Goal: Task Accomplishment & Management: Complete application form

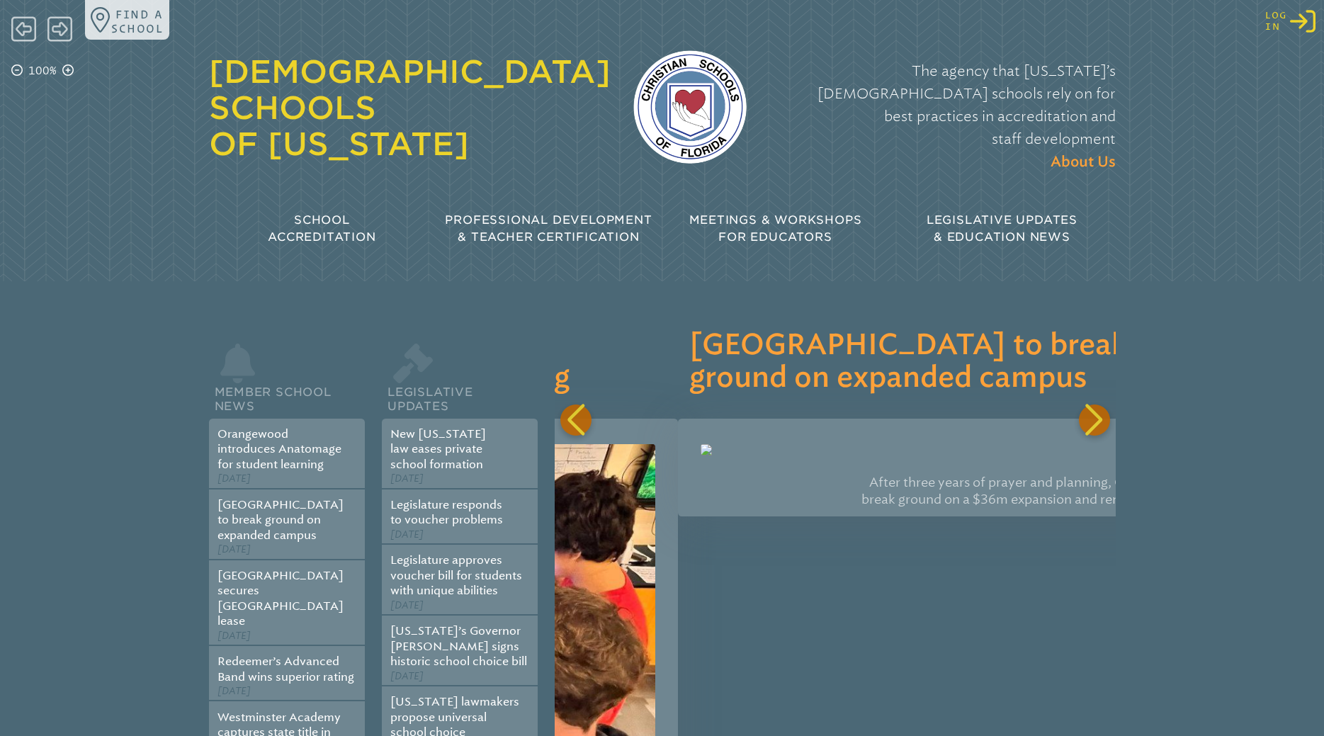
click at [1308, 25] on icon "Log in or Create Account" at bounding box center [1302, 20] width 25 height 25
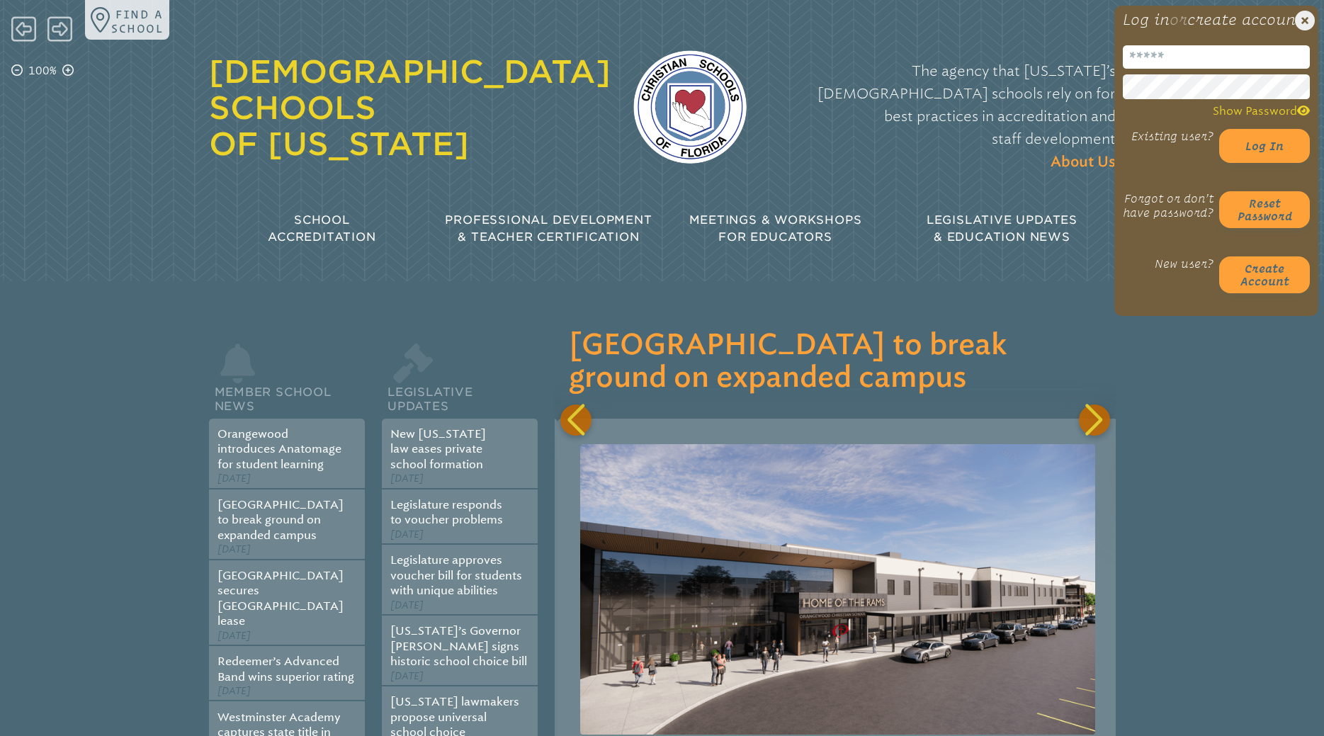
scroll to position [0, 560]
click at [1175, 69] on input "email" at bounding box center [1216, 56] width 187 height 23
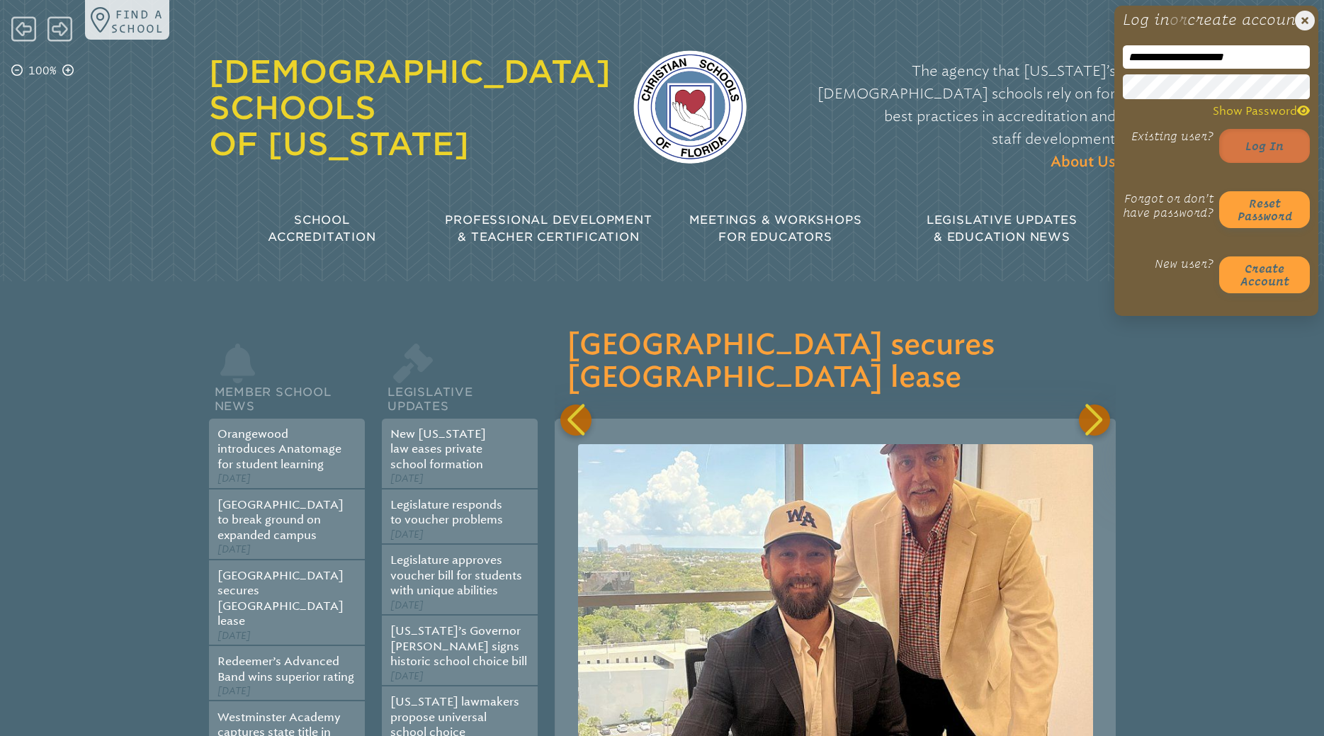
scroll to position [0, 1120]
type input "**********"
click at [1261, 163] on button "Log in" at bounding box center [1264, 146] width 91 height 34
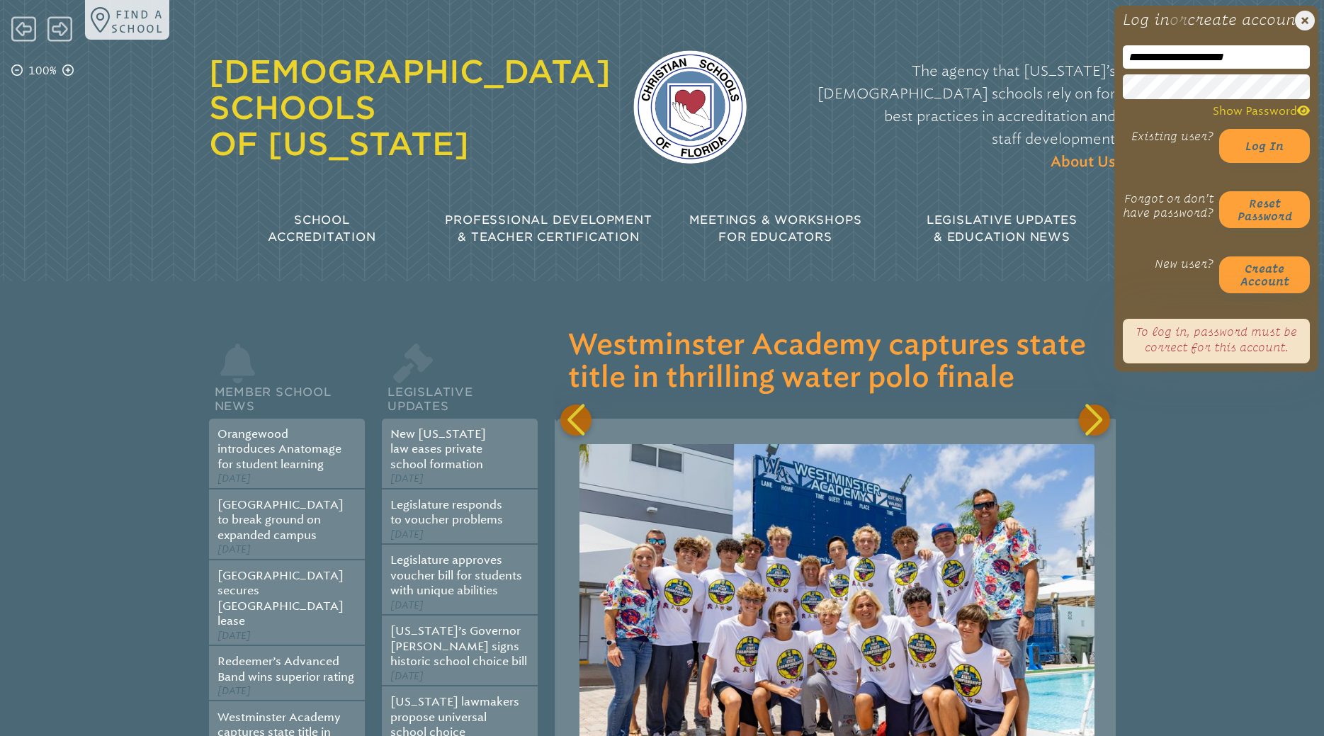
scroll to position [0, 1681]
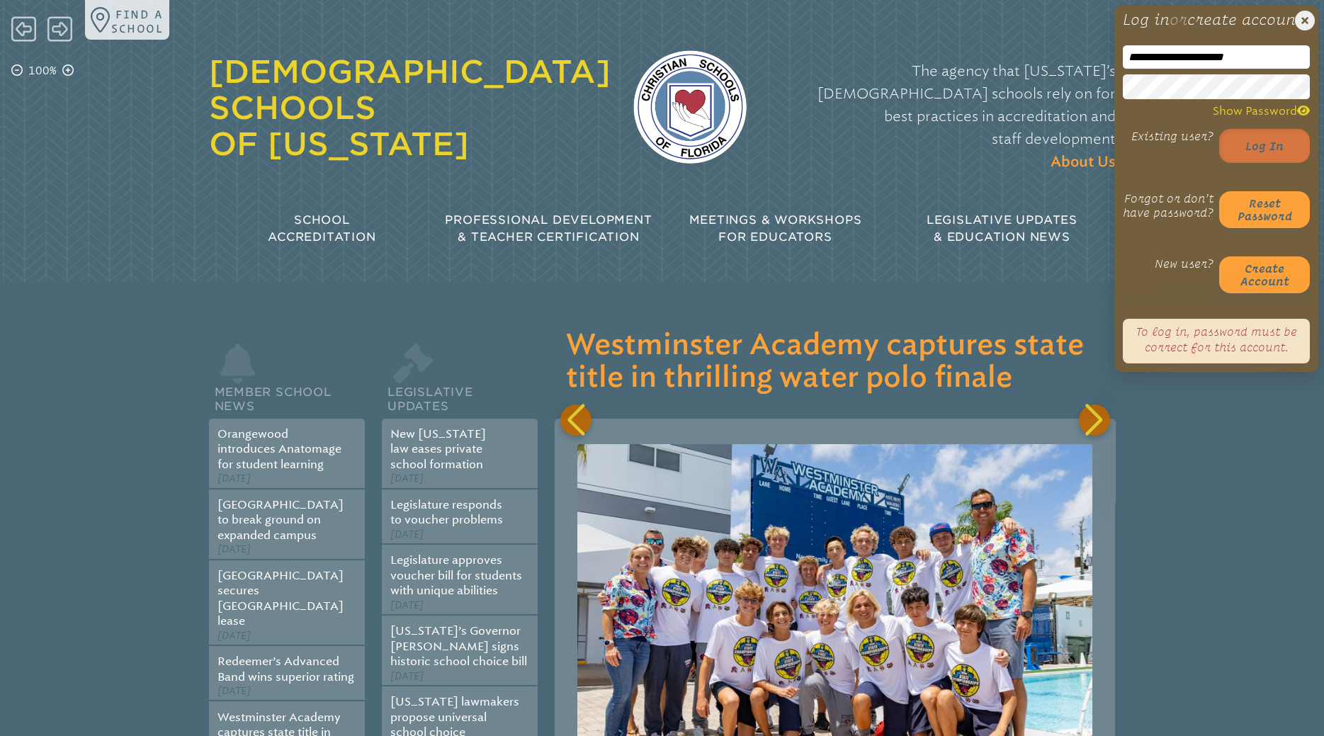
click at [1274, 163] on button "Log in" at bounding box center [1264, 146] width 91 height 34
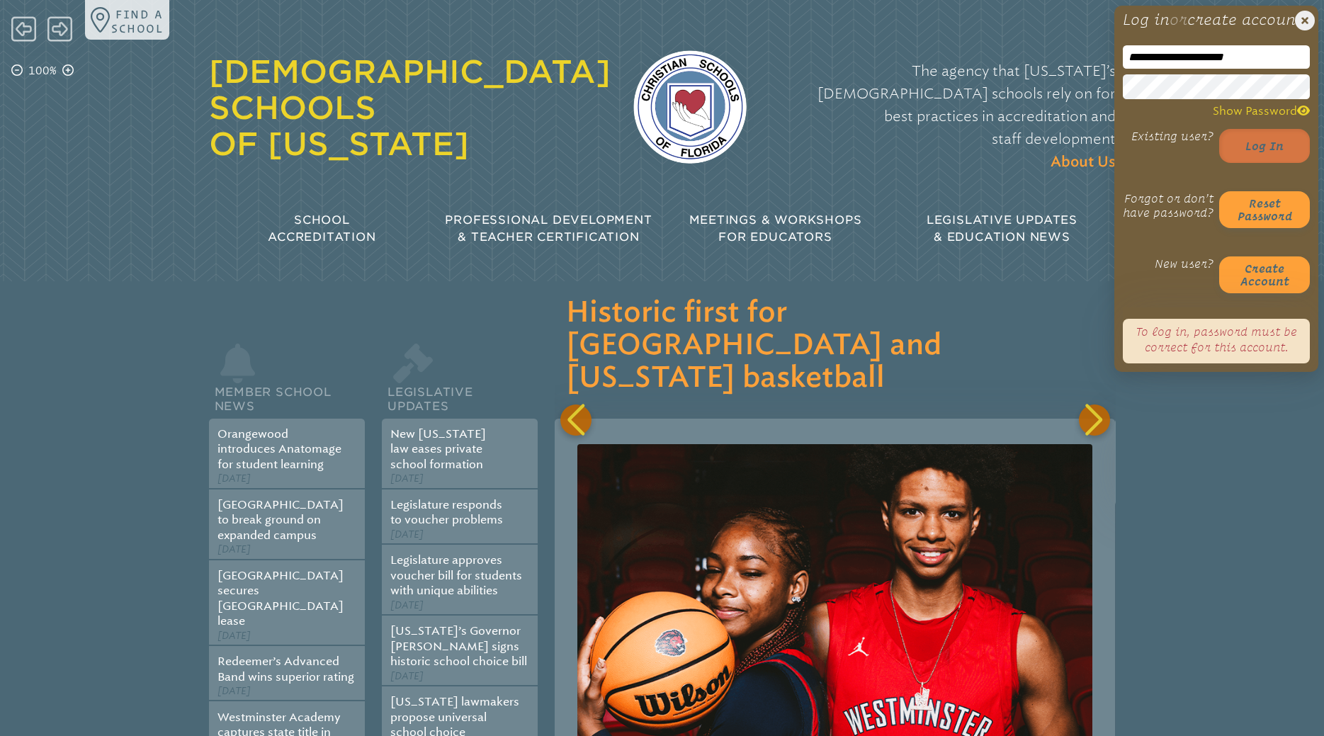
scroll to position [0, 2801]
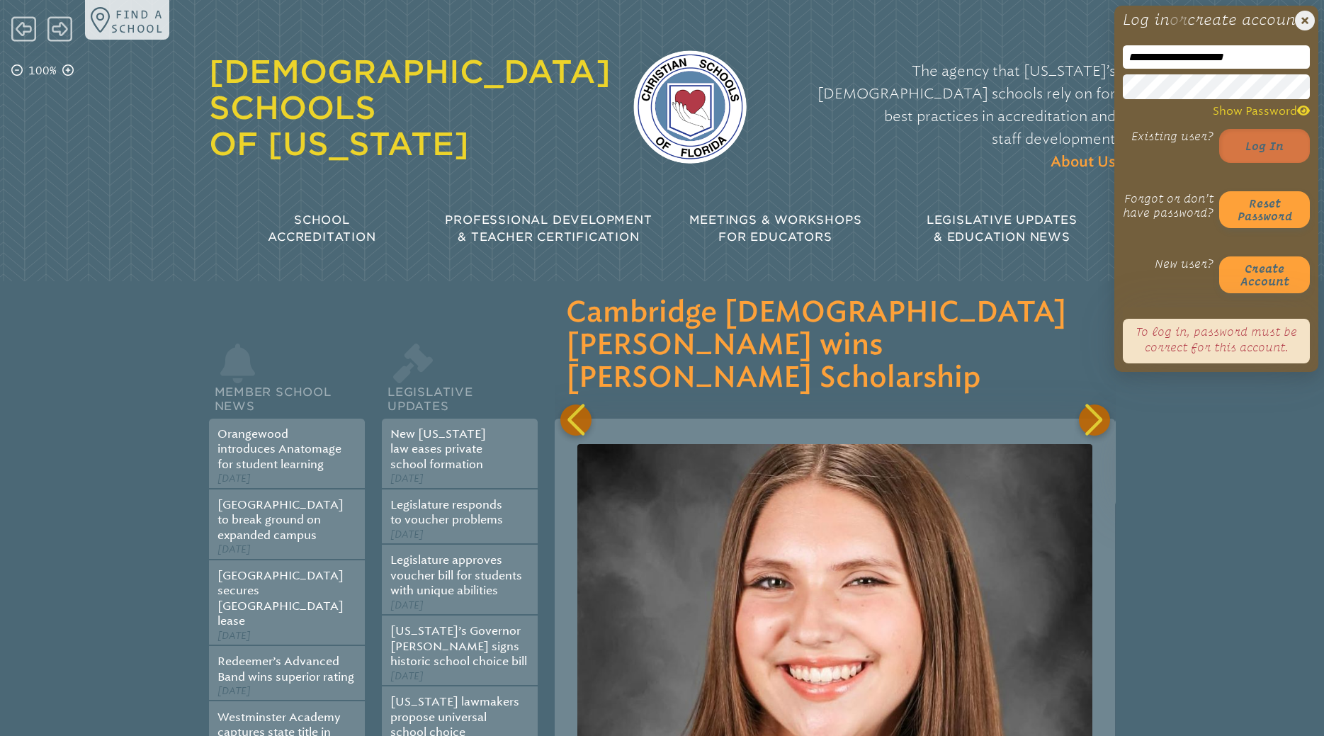
click at [1256, 163] on button "Log in" at bounding box center [1264, 146] width 91 height 34
click at [1291, 118] on span "Show Password" at bounding box center [1261, 110] width 97 height 13
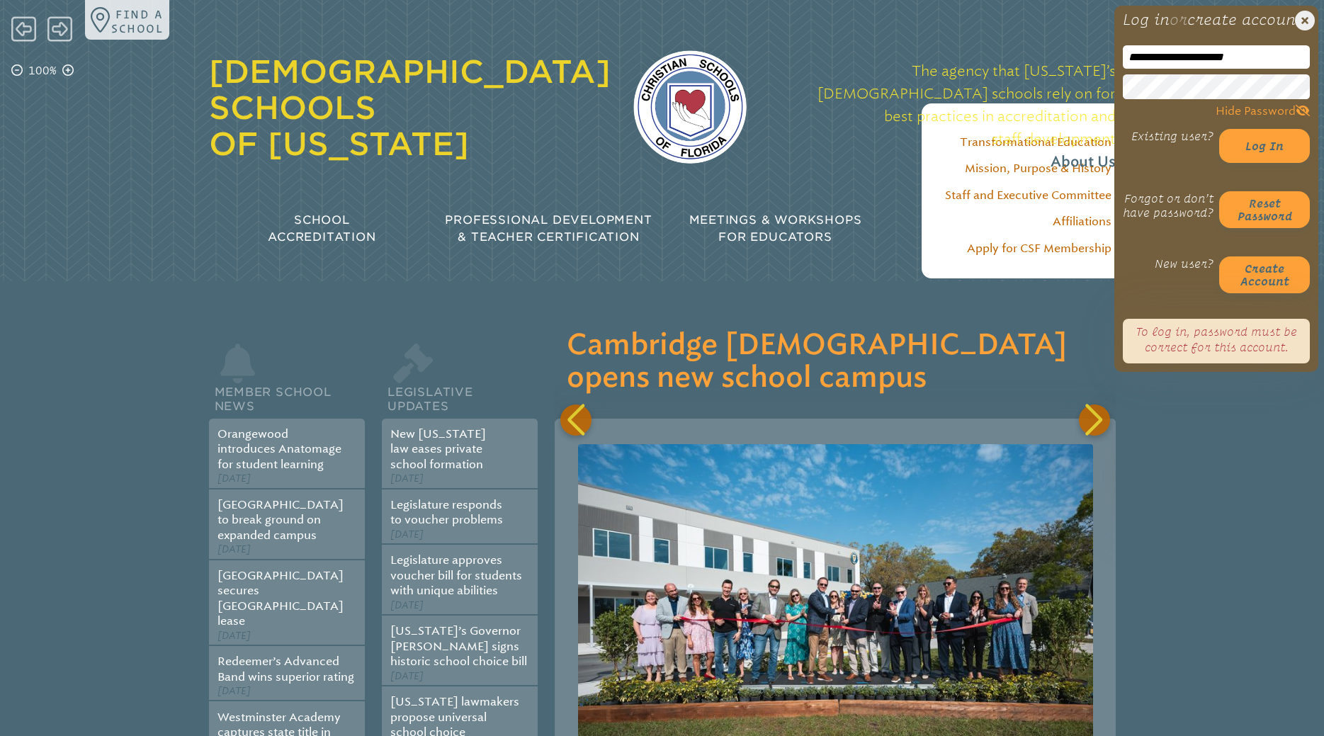
scroll to position [0, 3361]
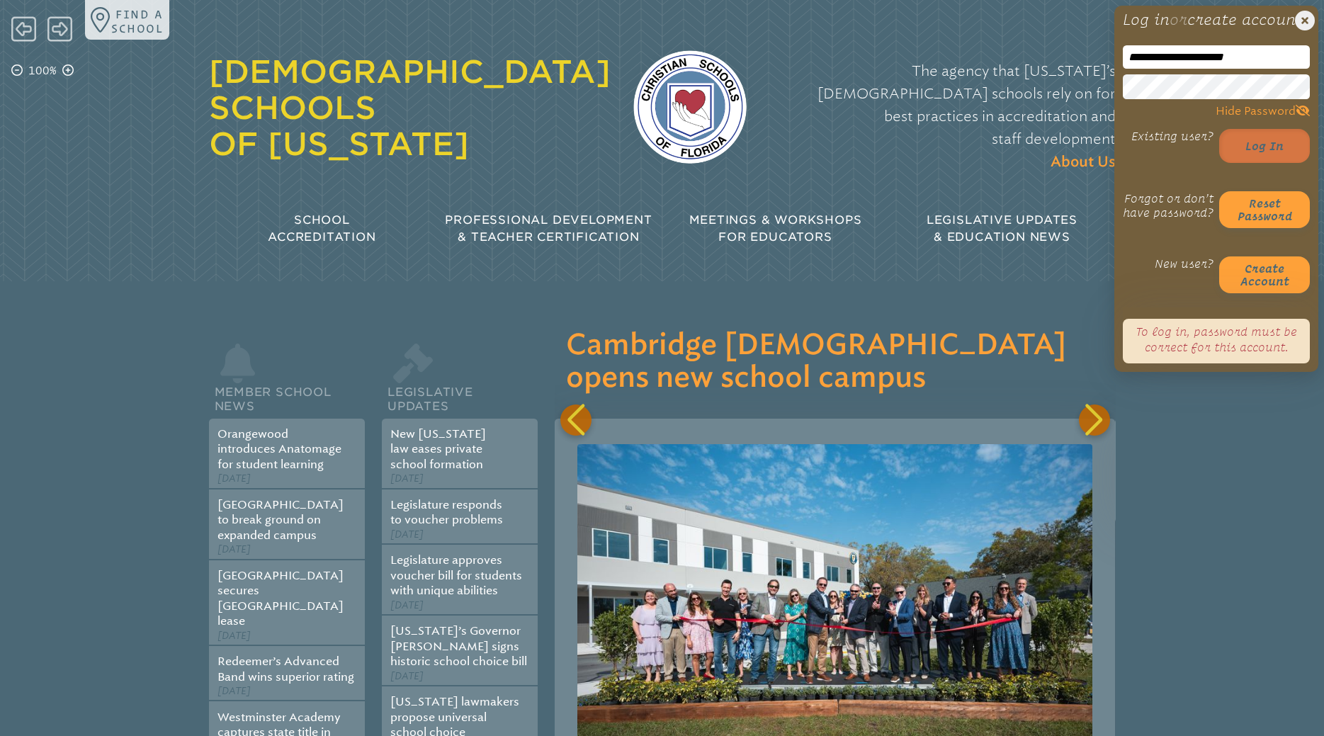
click at [1264, 163] on button "Log in" at bounding box center [1264, 146] width 91 height 34
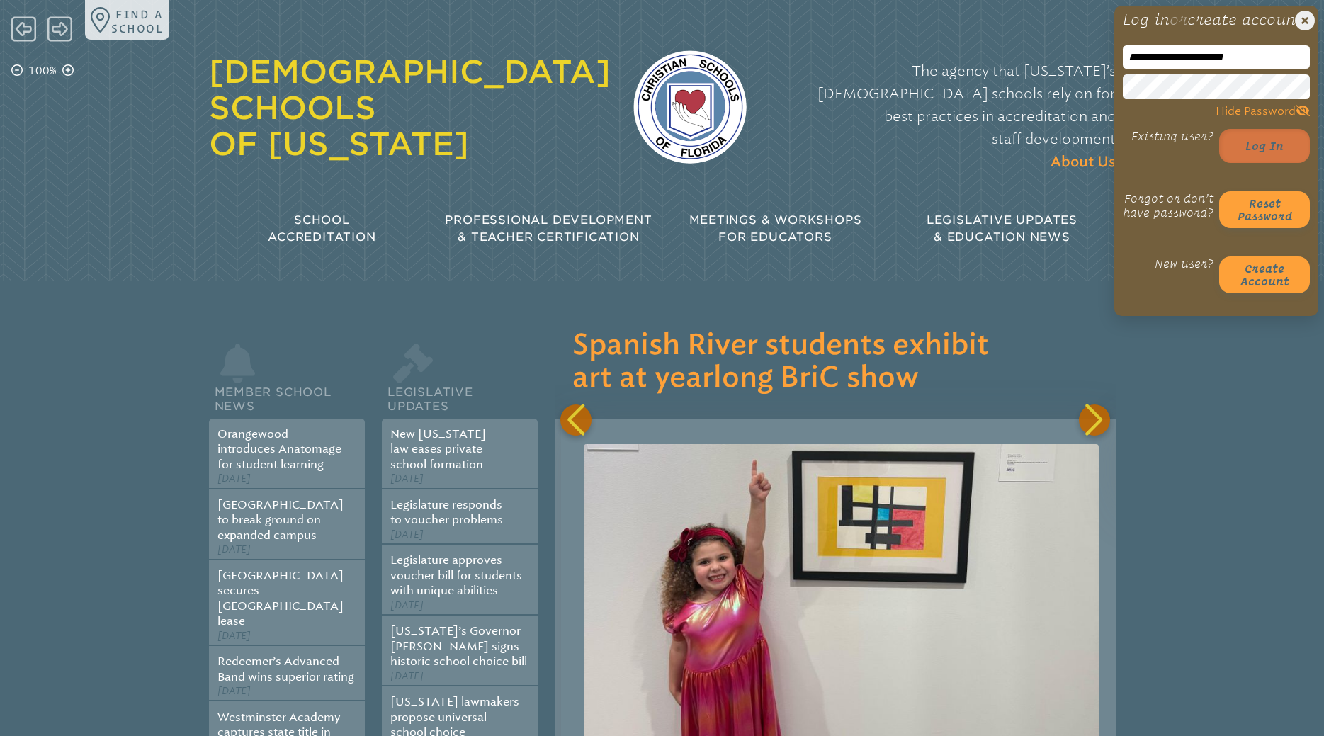
scroll to position [0, 3922]
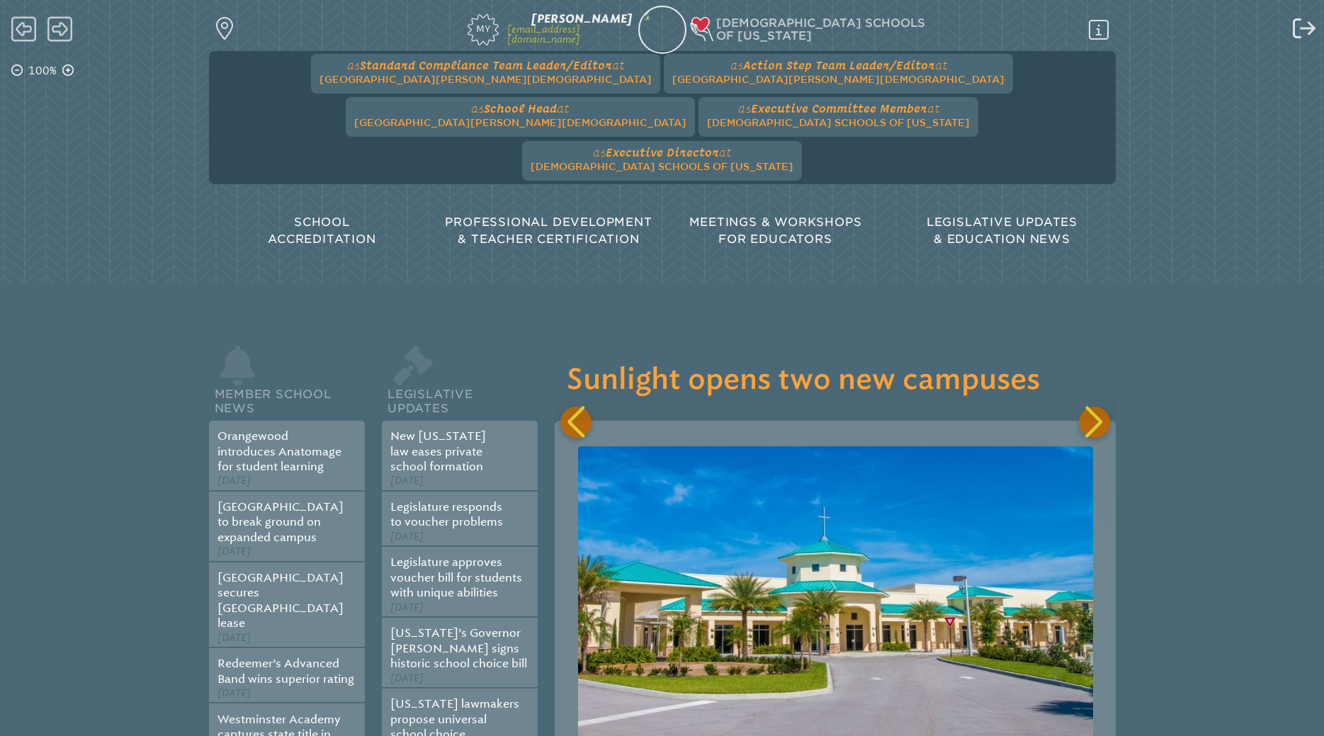
scroll to position [0, 5602]
click at [686, 117] on span "[GEOGRAPHIC_DATA][PERSON_NAME][DEMOGRAPHIC_DATA]" at bounding box center [520, 122] width 332 height 11
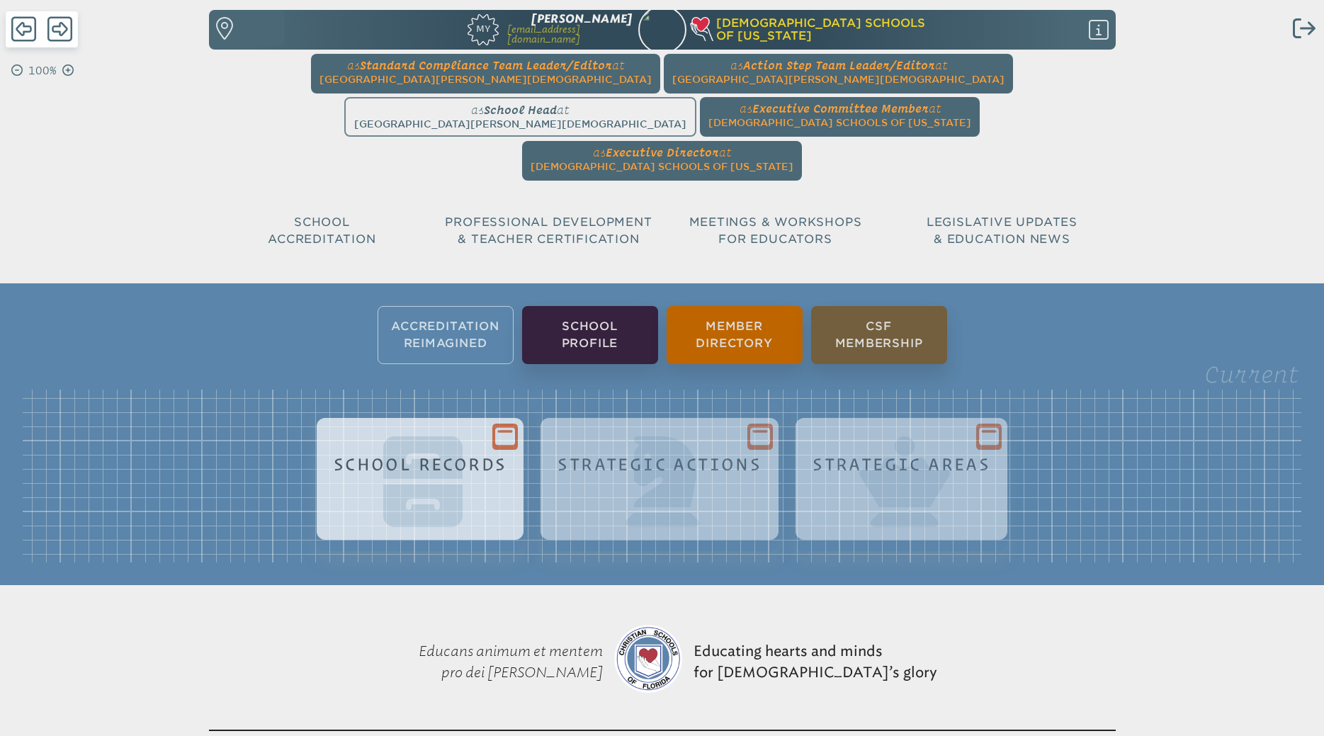
click at [385, 455] on h1 "School Records" at bounding box center [421, 464] width 174 height 19
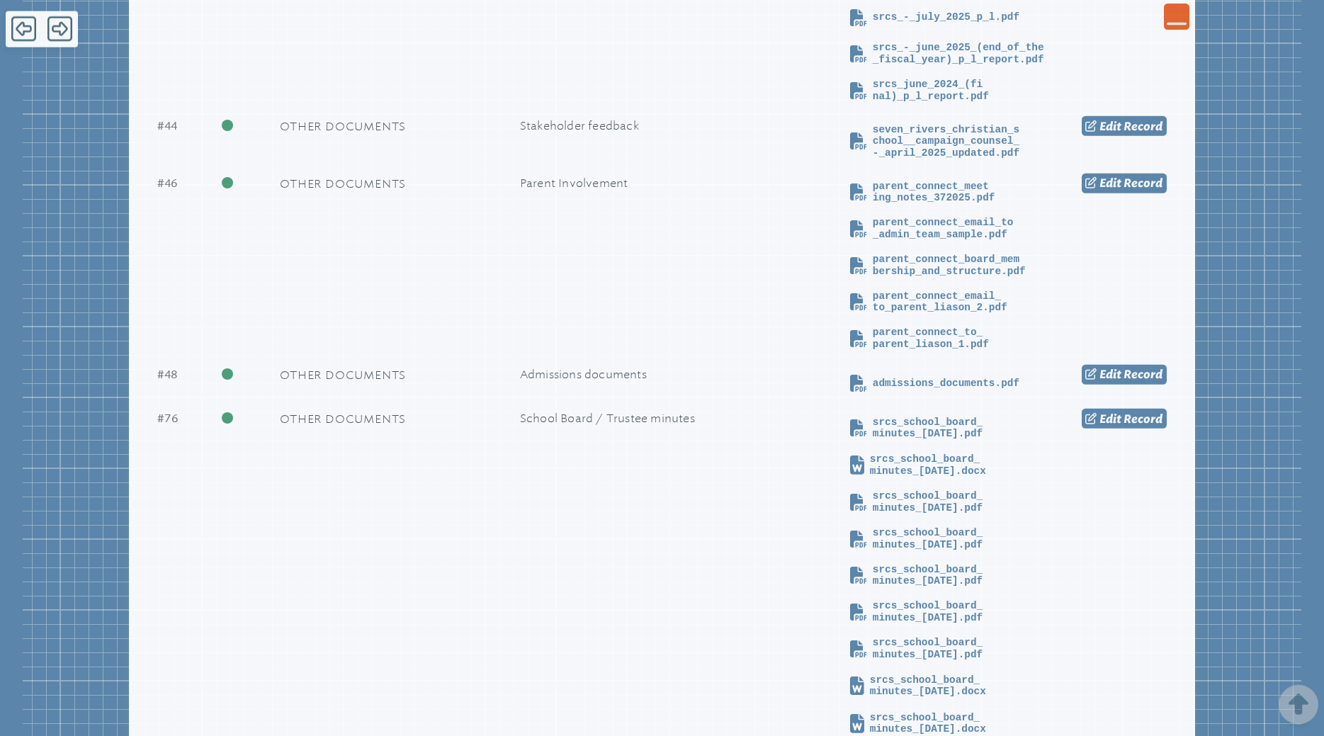
scroll to position [3701, 0]
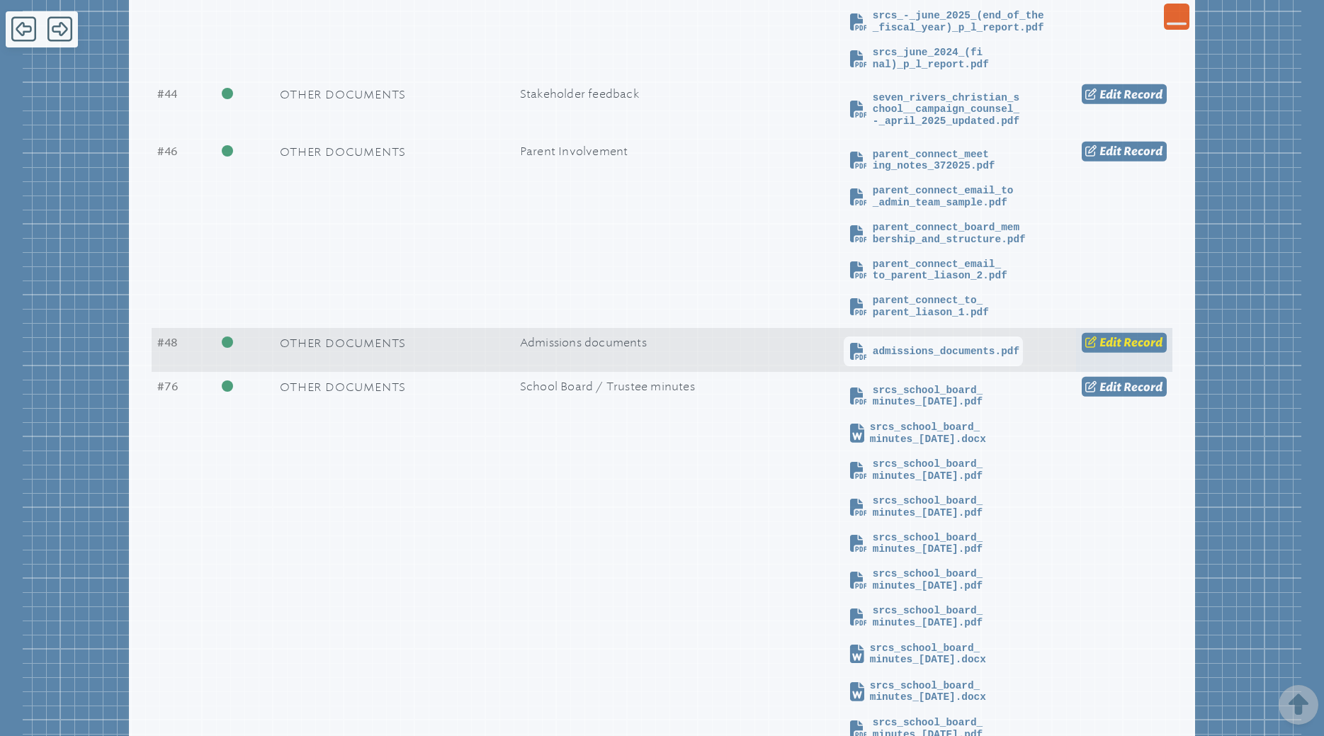
click at [1123, 345] on span "Record" at bounding box center [1142, 342] width 39 height 13
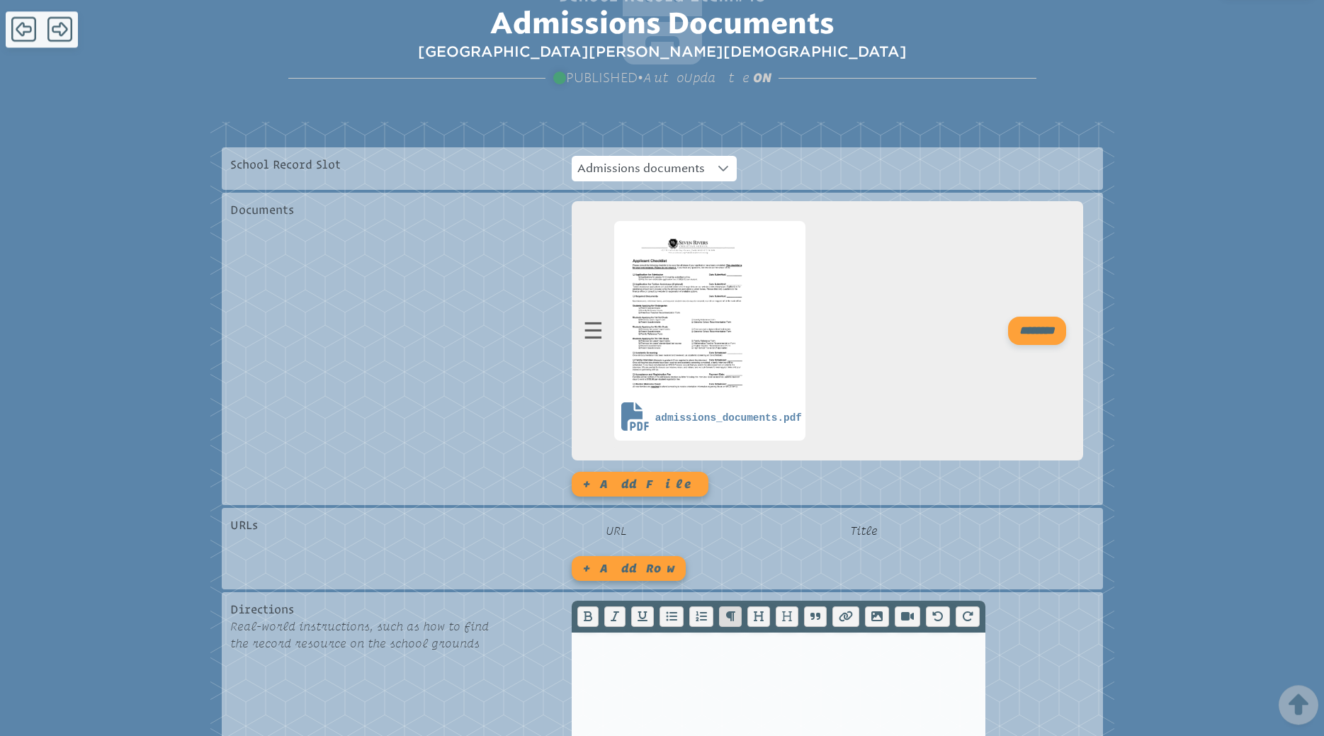
scroll to position [361, 0]
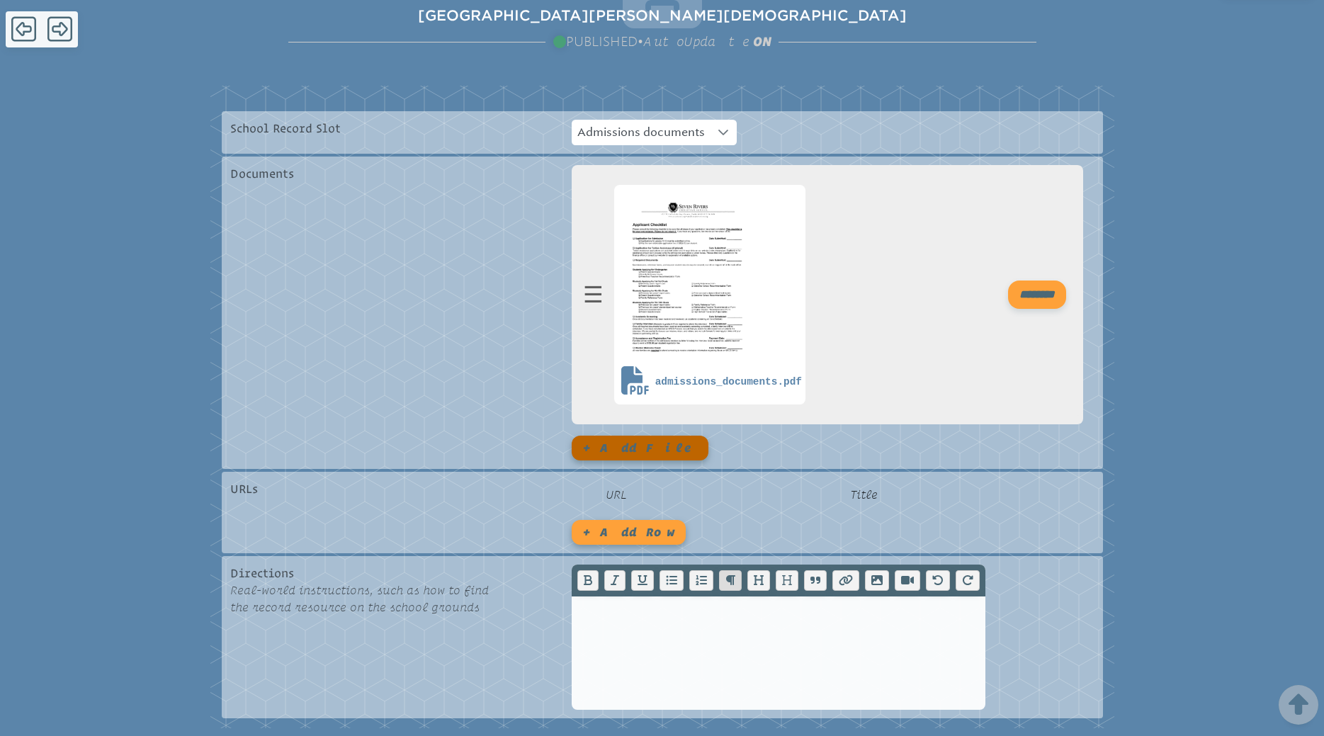
click at [608, 436] on button "+ Add file" at bounding box center [640, 448] width 137 height 25
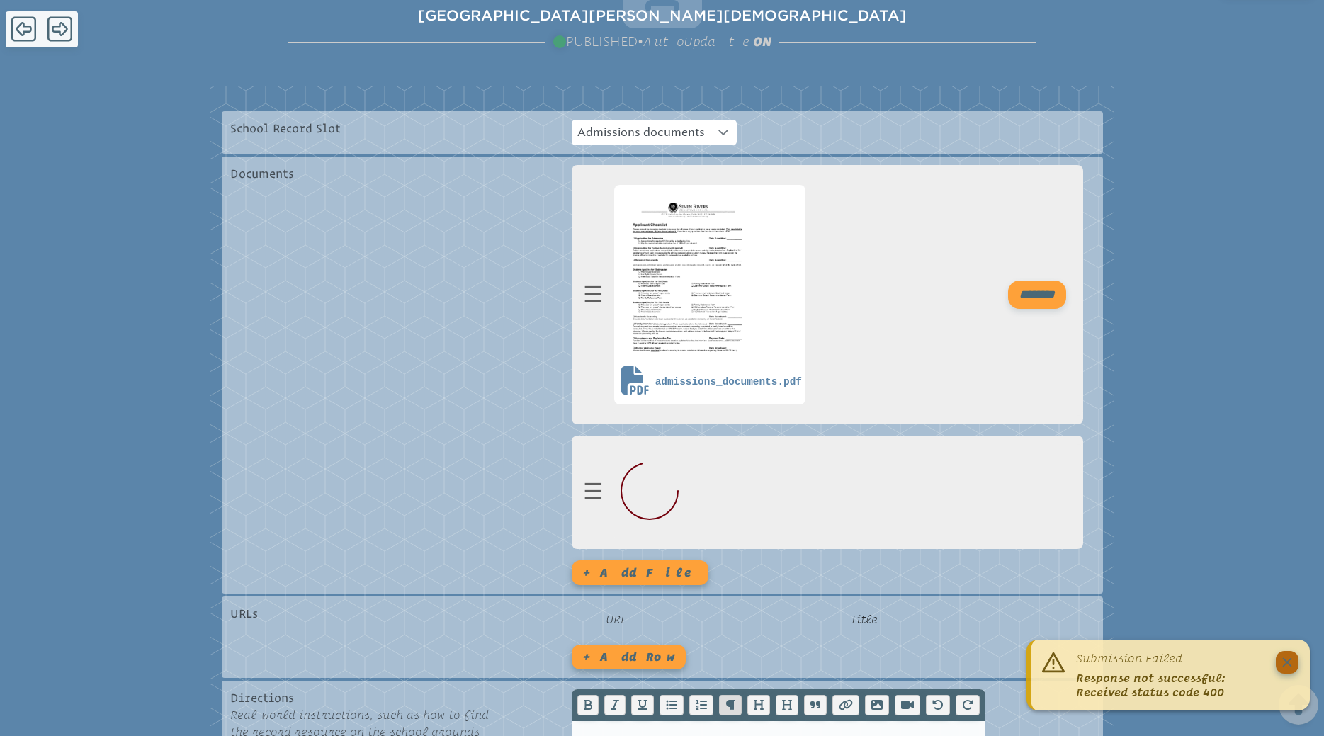
click at [1280, 662] on button "Close" at bounding box center [1287, 662] width 23 height 23
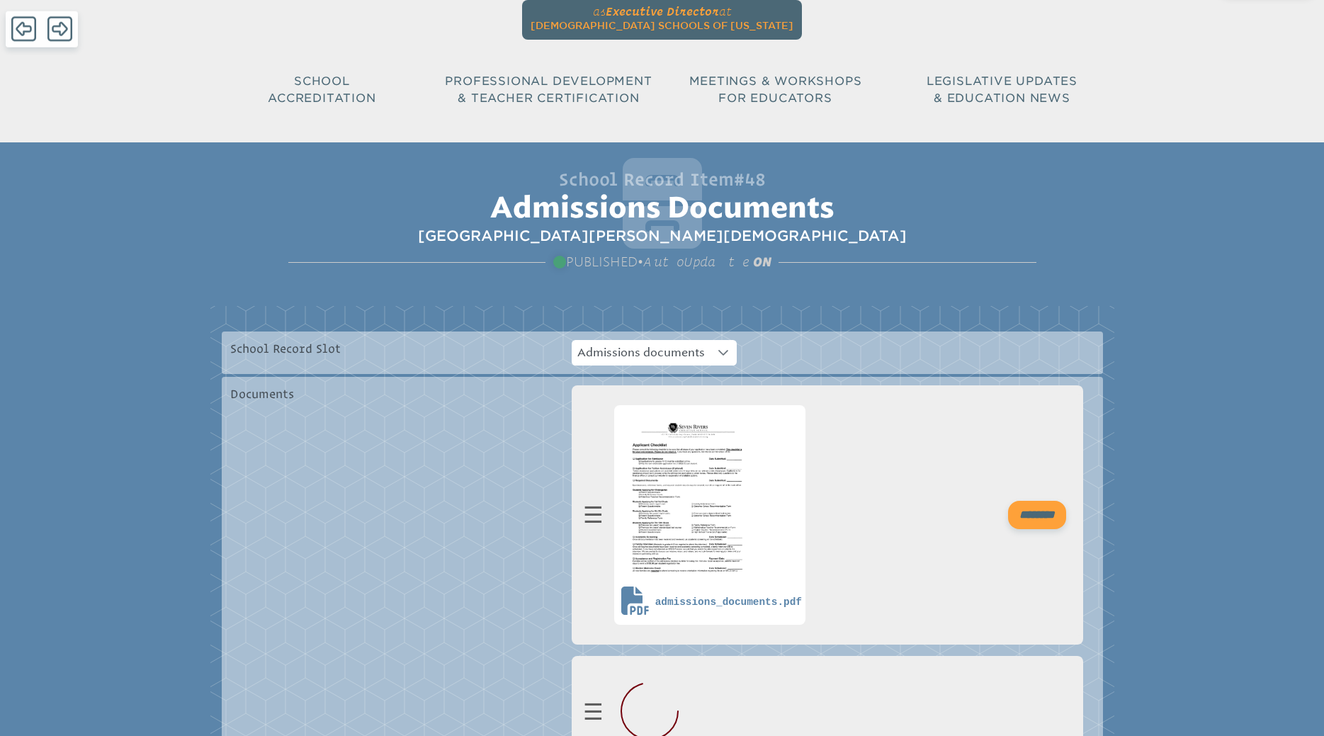
scroll to position [144, 0]
